Goal: Information Seeking & Learning: Find specific fact

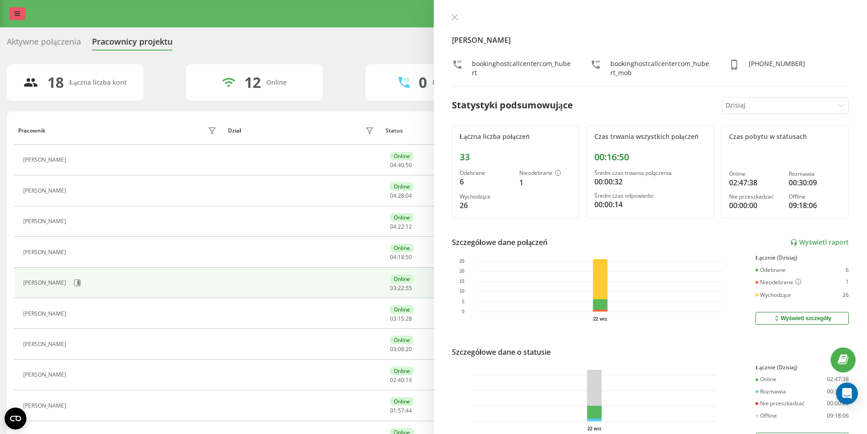
click at [16, 10] on link at bounding box center [17, 13] width 16 height 13
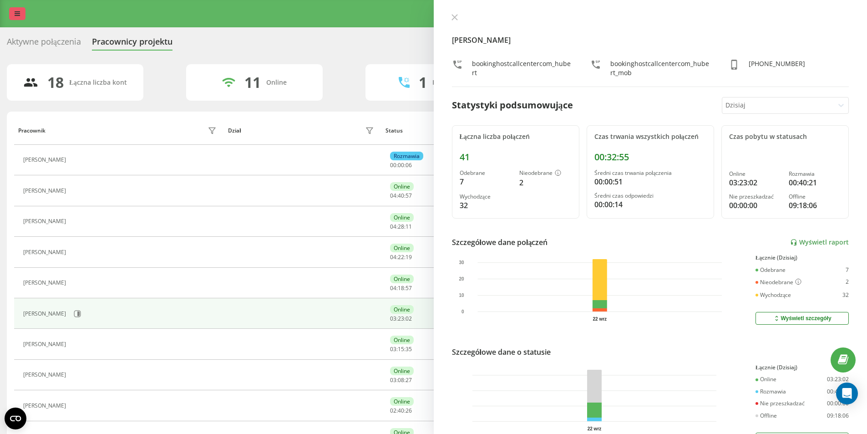
click at [12, 10] on link at bounding box center [17, 13] width 16 height 13
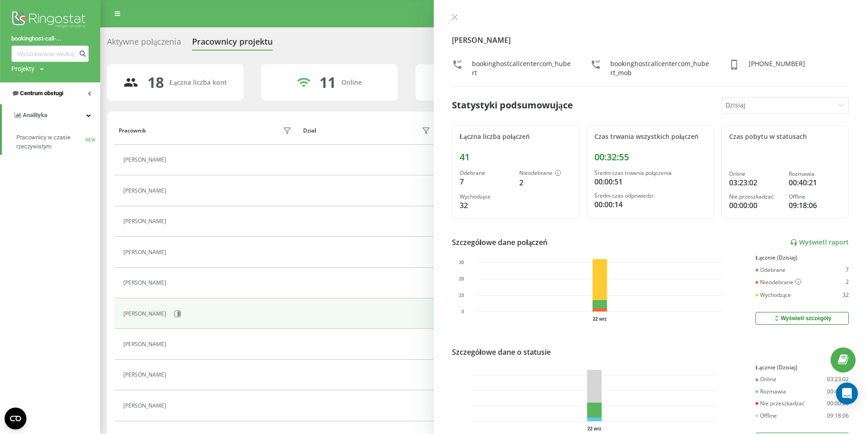
click at [57, 95] on span "Centrum obsługi" at bounding box center [41, 93] width 43 height 7
click at [51, 112] on span "Dziennik połączeń" at bounding box center [40, 115] width 48 height 9
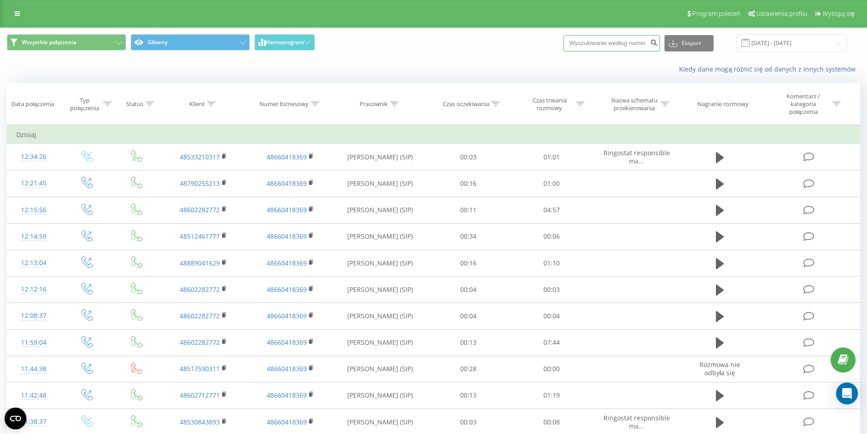
click at [601, 48] on input at bounding box center [611, 43] width 96 height 16
paste input "694224282"
type input "694224282"
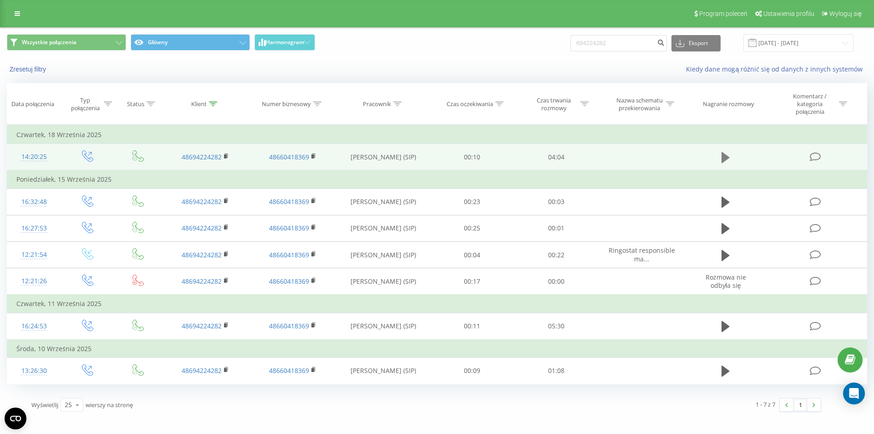
click at [722, 159] on icon at bounding box center [725, 157] width 8 height 11
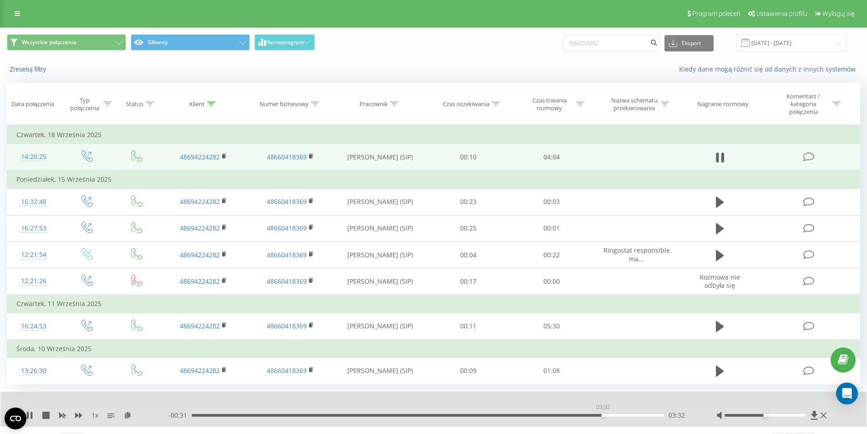
click at [603, 415] on div "03:32" at bounding box center [428, 415] width 472 height 3
click at [570, 416] on div "03:44" at bounding box center [428, 415] width 472 height 3
click at [546, 416] on div "03:03" at bounding box center [428, 415] width 472 height 3
click at [541, 415] on div "03:03" at bounding box center [428, 415] width 472 height 3
click at [30, 417] on icon at bounding box center [29, 414] width 7 height 7
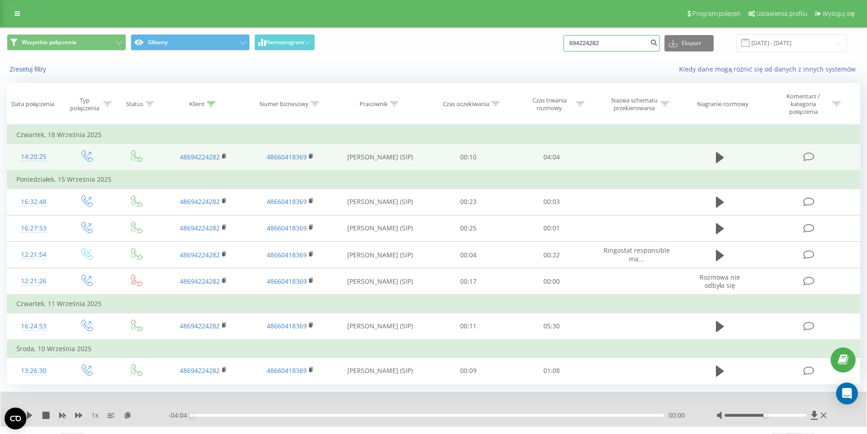
click at [622, 40] on input "694224282" at bounding box center [611, 43] width 96 height 16
drag, startPoint x: 622, startPoint y: 40, endPoint x: 549, endPoint y: 43, distance: 72.9
click at [549, 43] on div "Wszystkie połączenia Główny Harmonogram 694224282 Eksport .csv .xls .xlsx 22.06…" at bounding box center [433, 43] width 853 height 18
click at [600, 36] on input at bounding box center [611, 43] width 96 height 16
paste input "508027149"
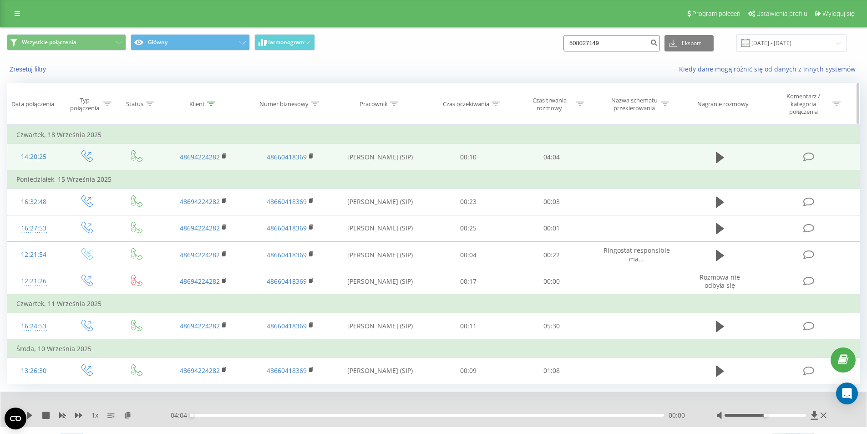
type input "508027149"
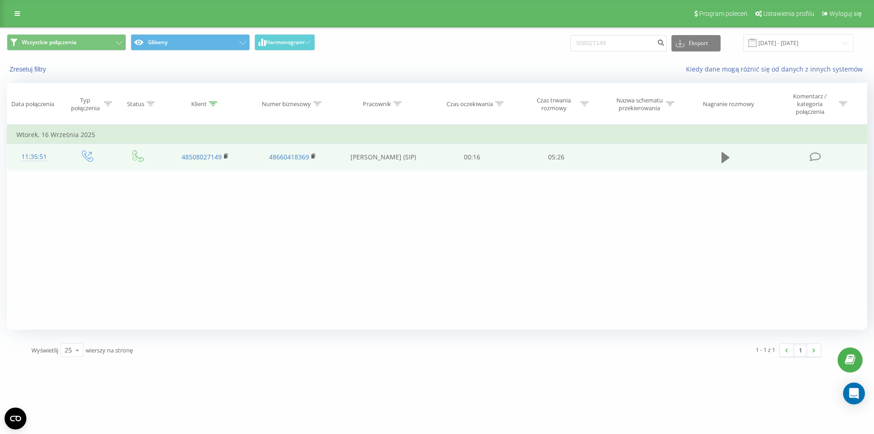
click at [728, 156] on icon at bounding box center [725, 157] width 8 height 13
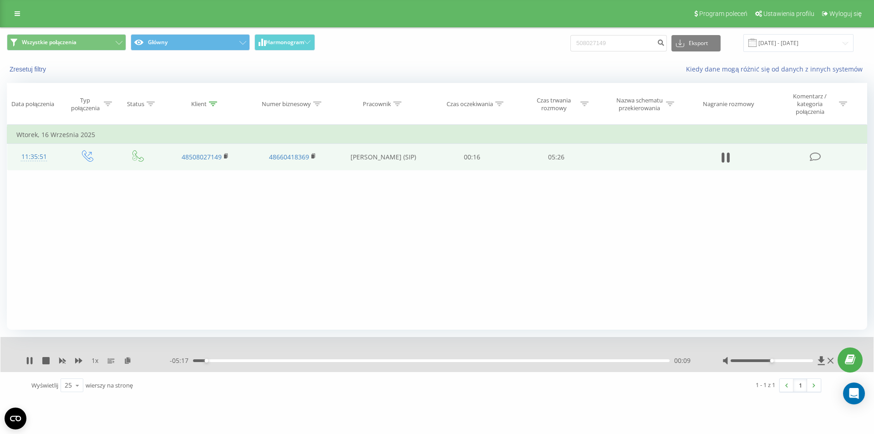
click at [613, 359] on div "00:09" at bounding box center [431, 360] width 476 height 3
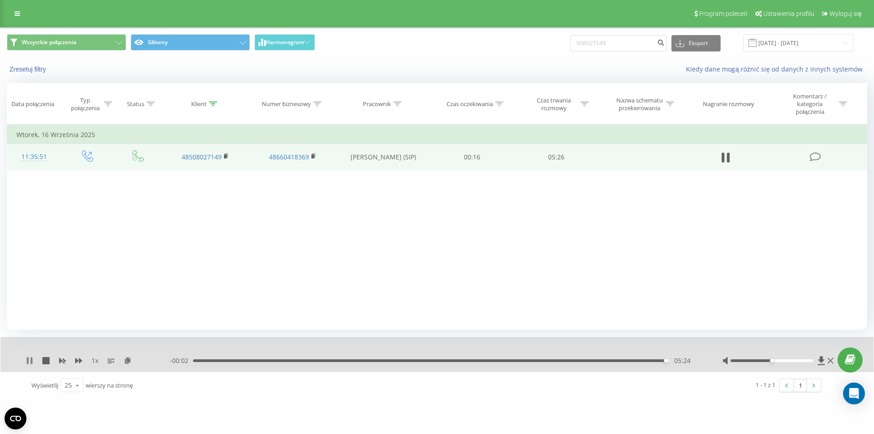
click at [29, 359] on icon at bounding box center [28, 360] width 2 height 7
